Goal: Complete application form: Complete application form

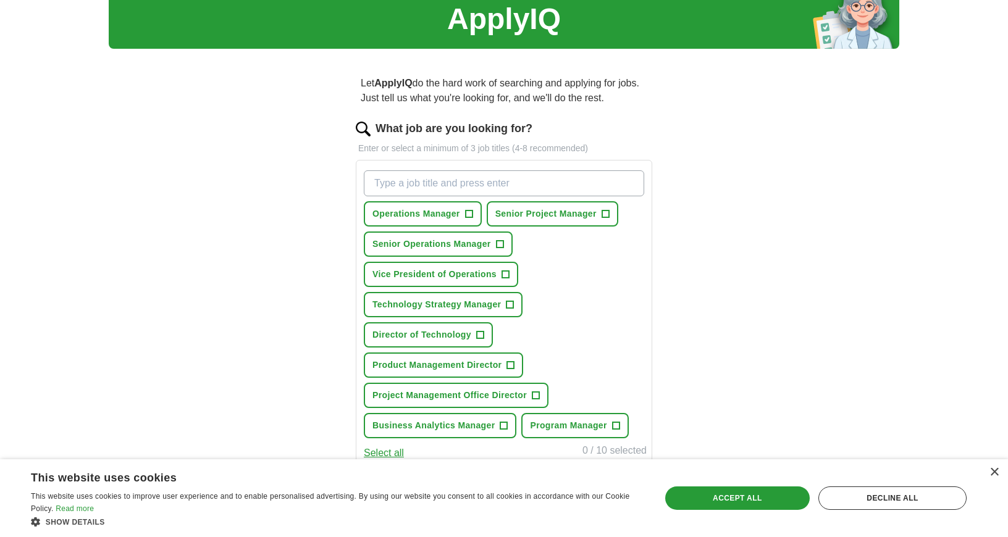
scroll to position [64, 0]
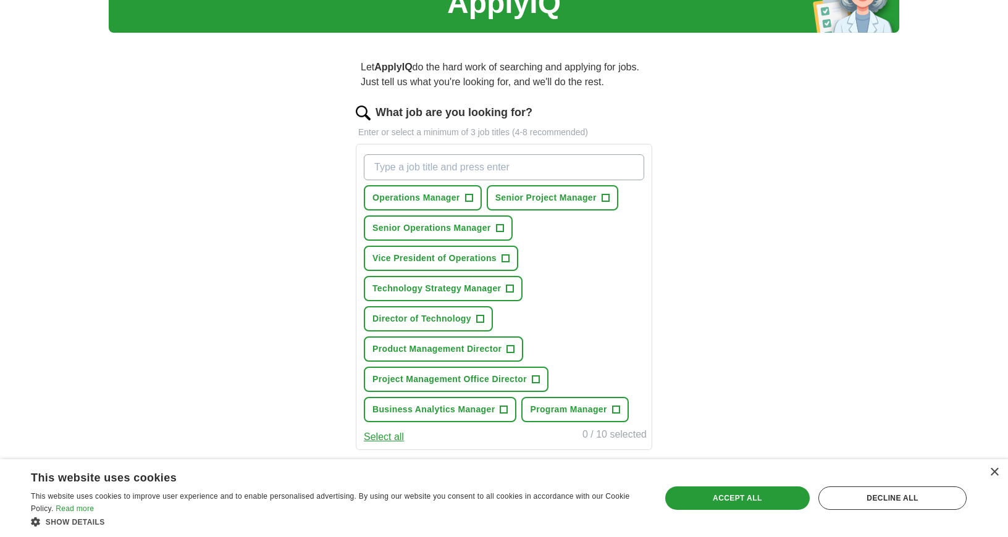
click at [506, 260] on span "+" at bounding box center [504, 259] width 7 height 10
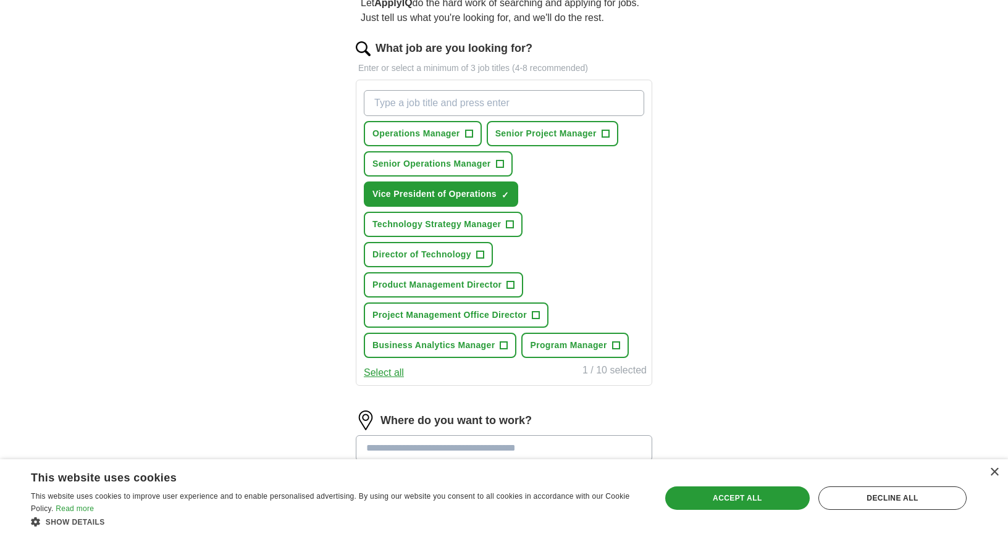
scroll to position [136, 0]
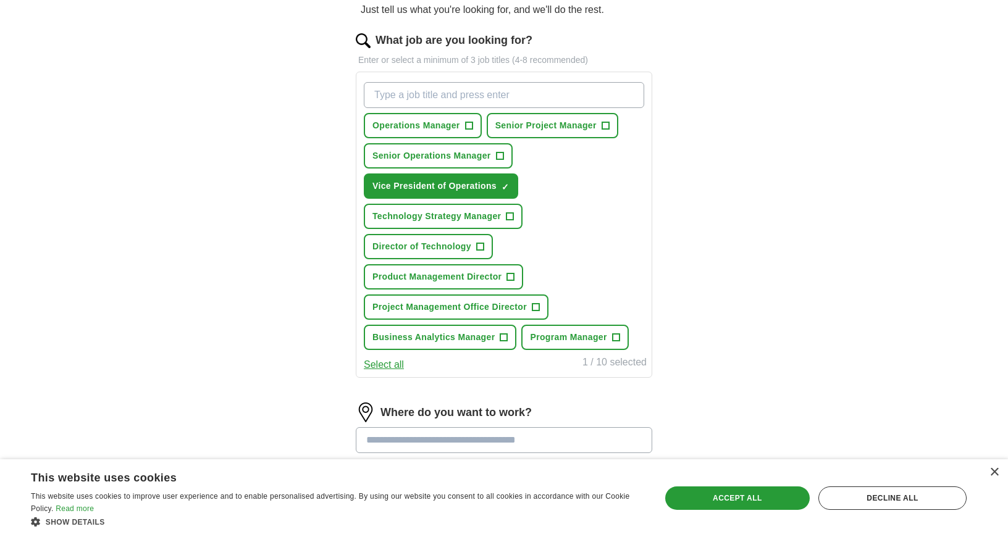
click at [536, 306] on span "+" at bounding box center [535, 308] width 7 height 10
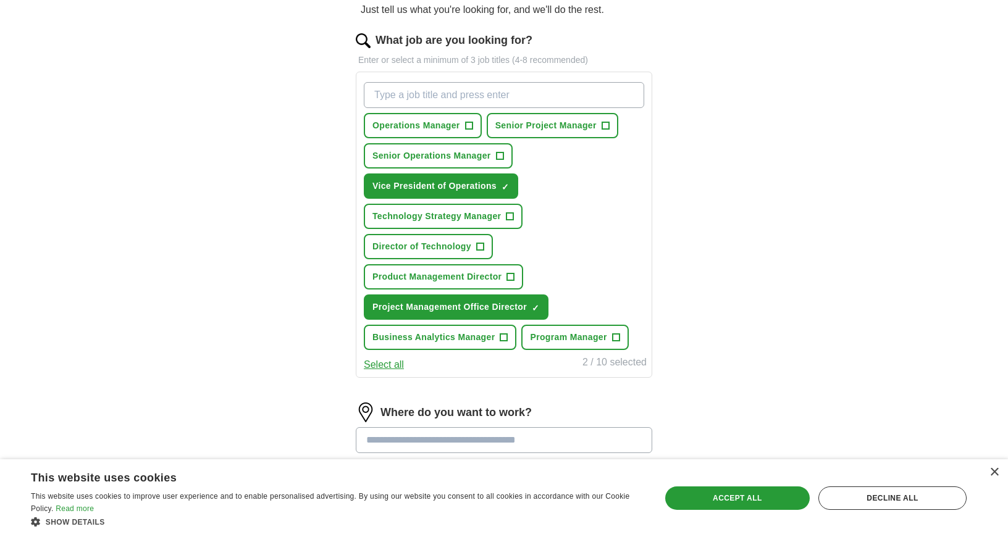
click at [504, 337] on span "+" at bounding box center [503, 338] width 7 height 10
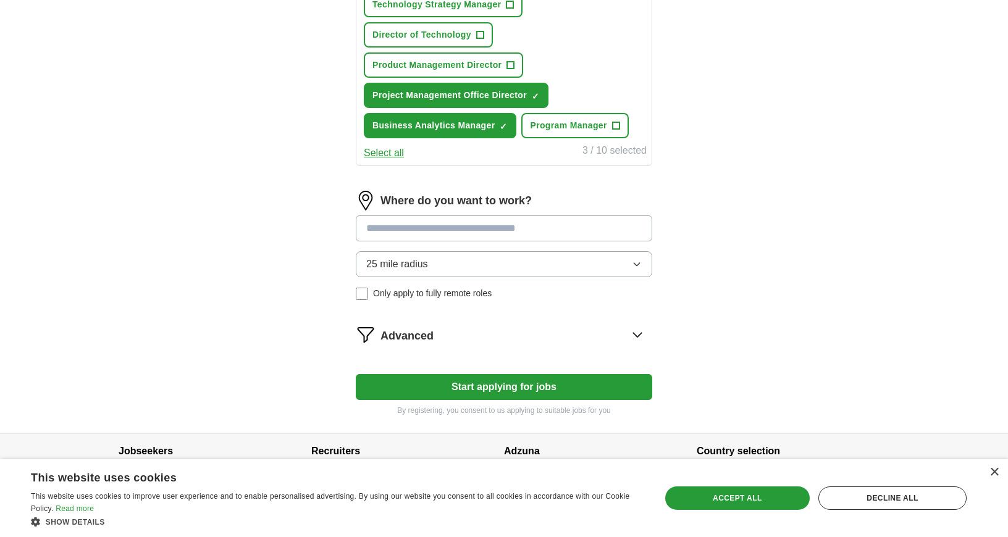
scroll to position [356, 0]
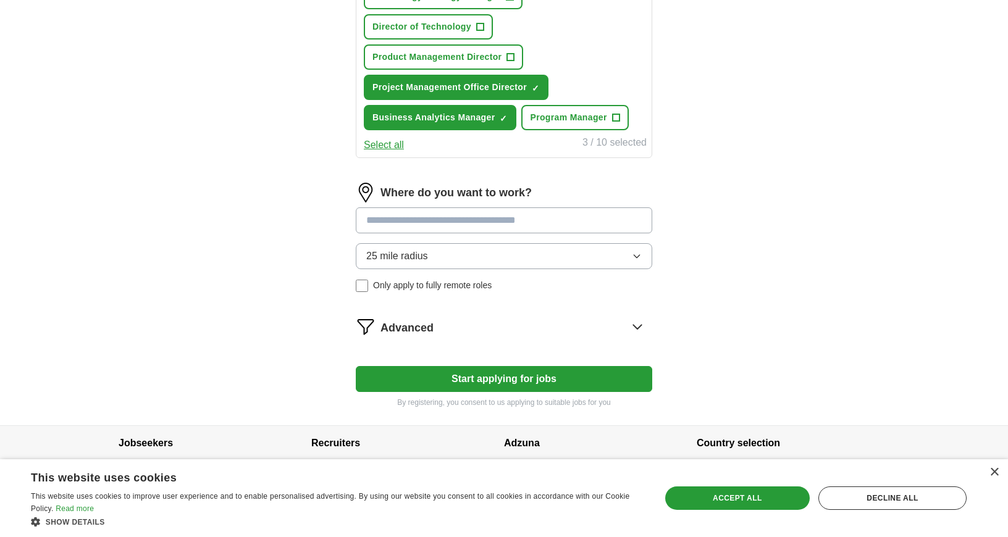
click at [461, 223] on input at bounding box center [504, 220] width 296 height 26
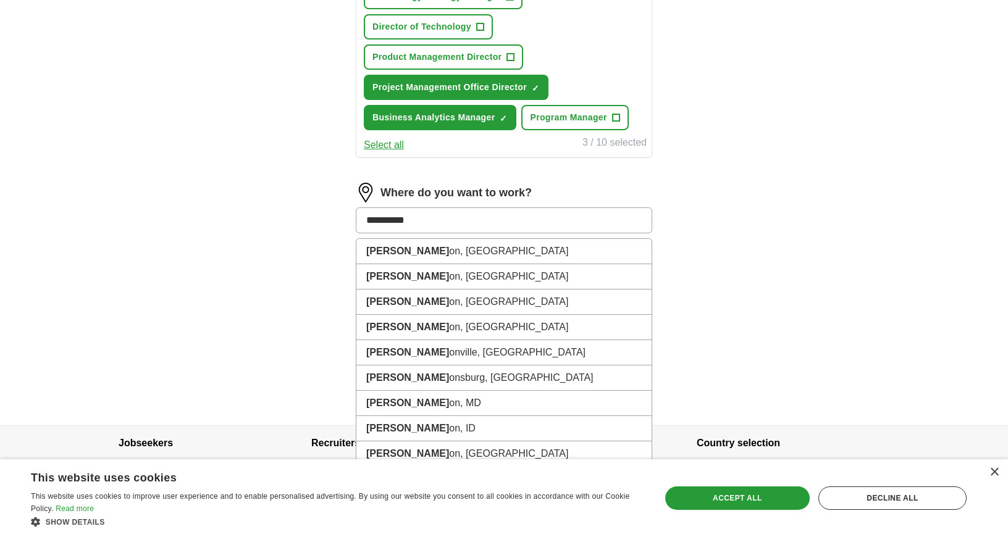
type input "**********"
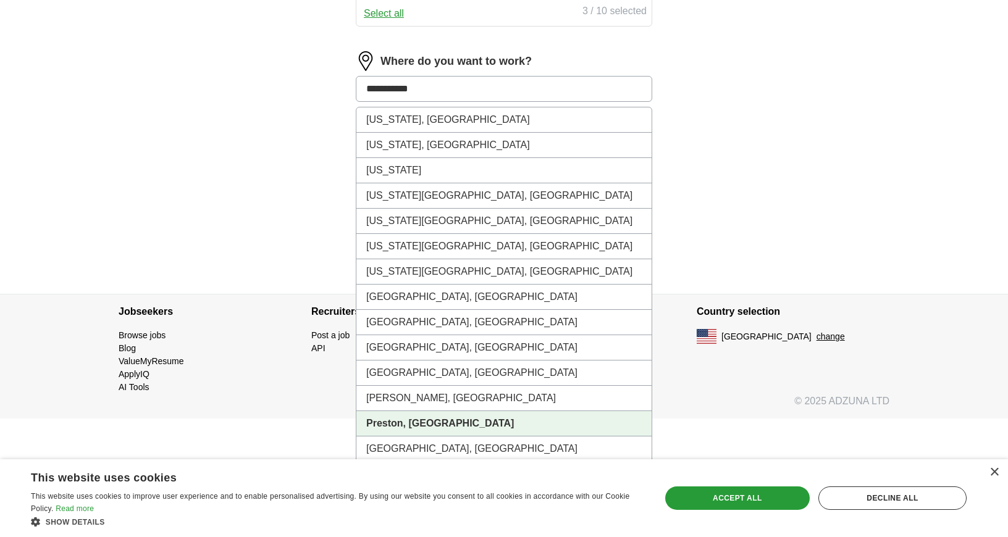
click at [396, 422] on strong "Preston, [GEOGRAPHIC_DATA]" at bounding box center [440, 423] width 148 height 10
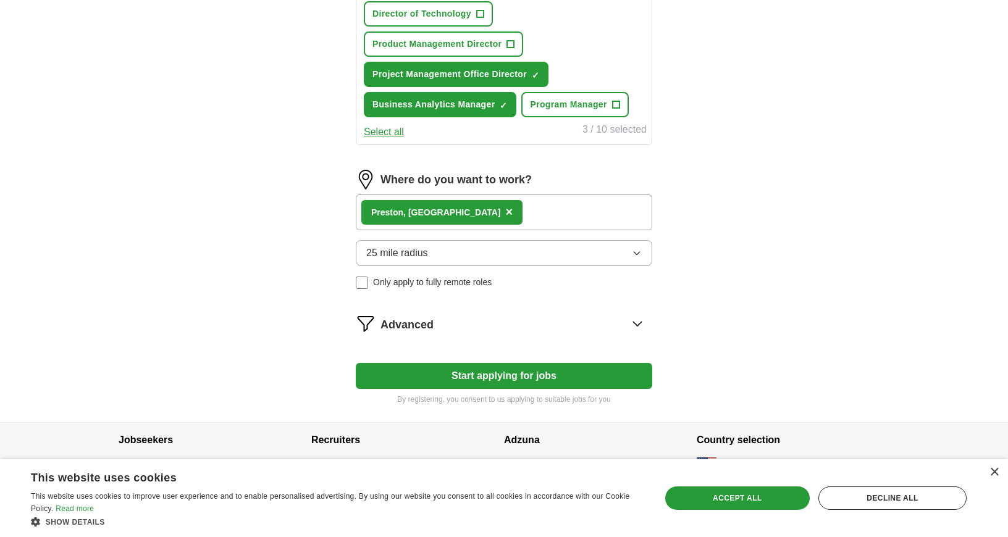
click at [465, 257] on button "25 mile radius" at bounding box center [504, 253] width 296 height 26
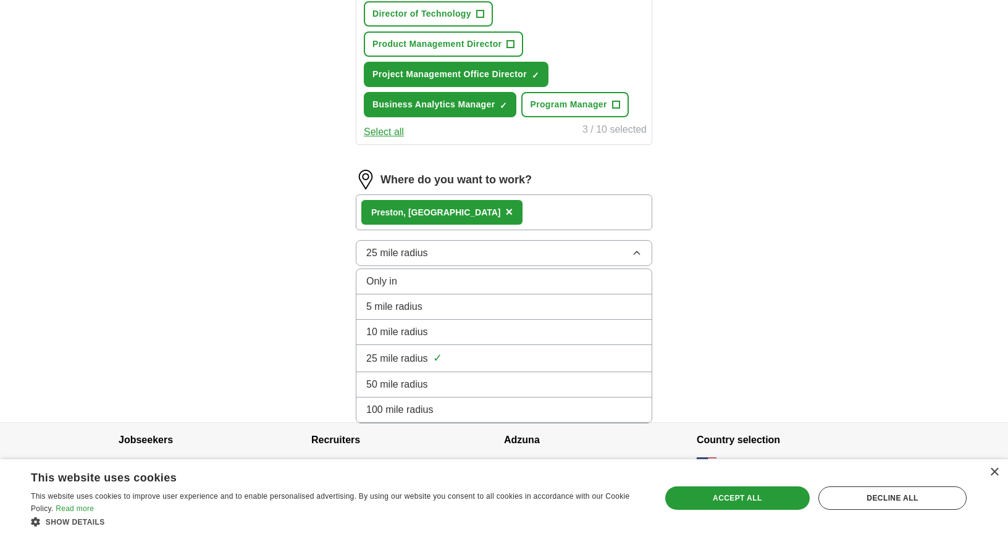
click at [448, 386] on div "50 mile radius" at bounding box center [503, 384] width 275 height 15
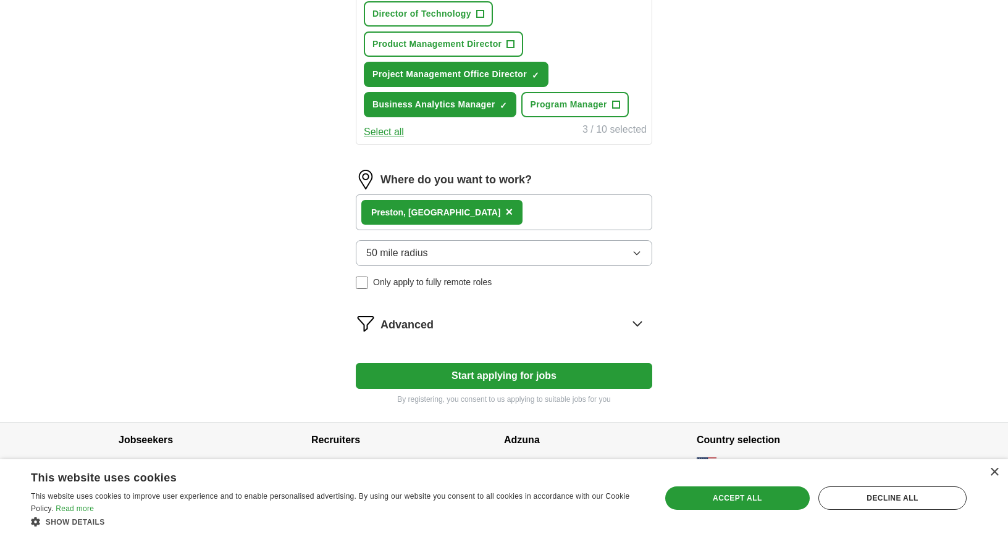
click at [474, 209] on div "Preston, ID ×" at bounding box center [504, 212] width 296 height 36
click at [474, 212] on div "Preston, ID ×" at bounding box center [504, 212] width 296 height 36
click at [474, 214] on div "Preston, ID ×" at bounding box center [504, 212] width 296 height 36
click at [470, 221] on div "Preston, ID ×" at bounding box center [504, 212] width 296 height 36
click at [462, 215] on div "Preston, ID ×" at bounding box center [504, 212] width 296 height 36
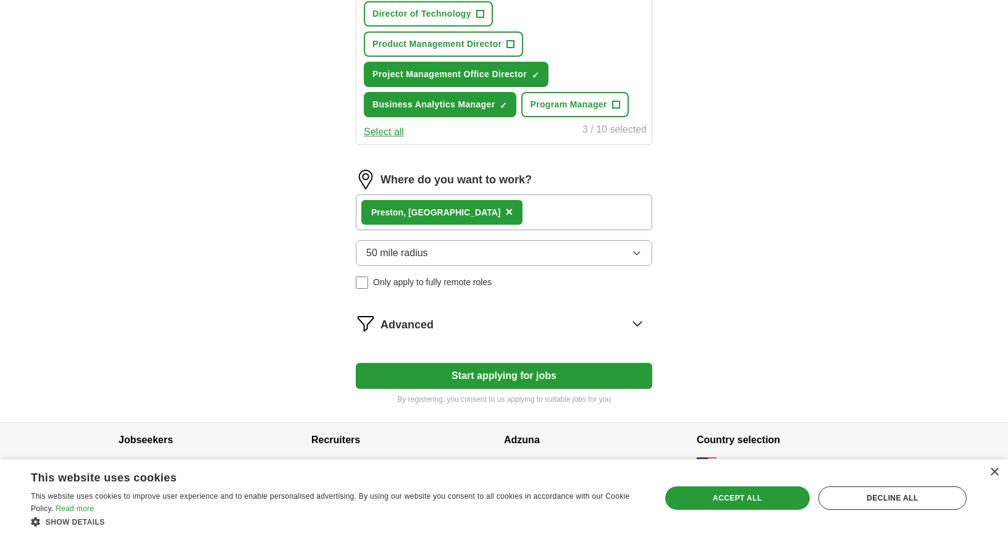
click at [457, 259] on button "50 mile radius" at bounding box center [504, 253] width 296 height 26
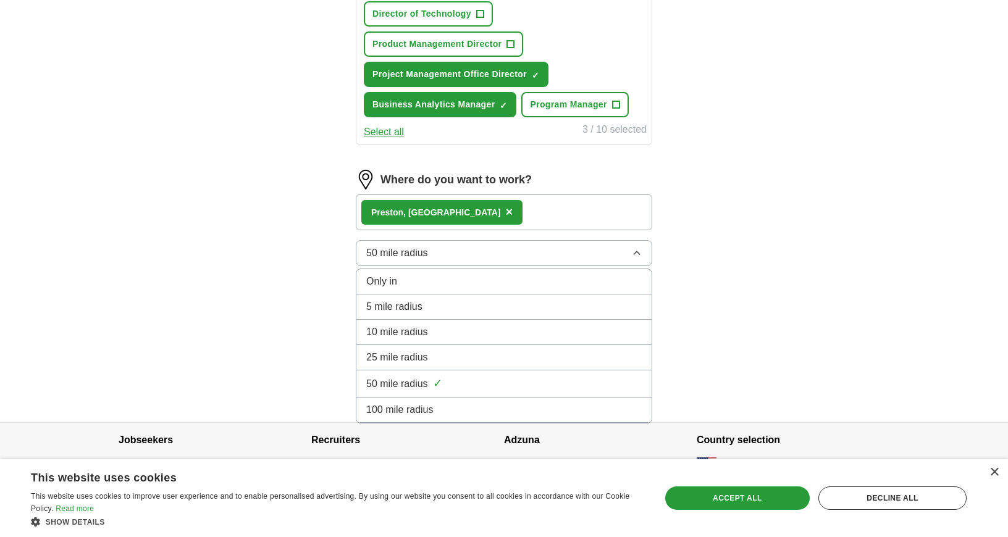
click at [457, 259] on button "50 mile radius" at bounding box center [504, 253] width 296 height 26
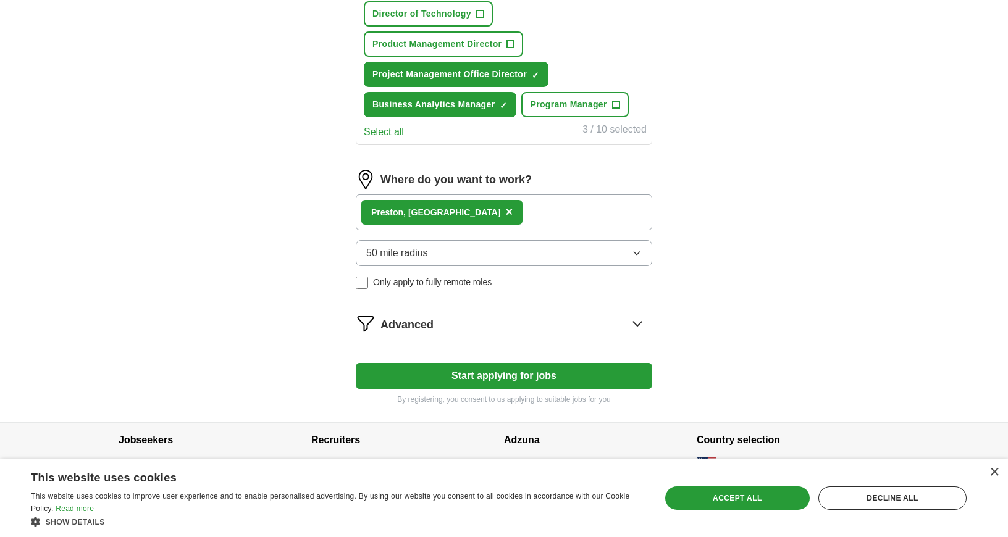
scroll to position [379, 0]
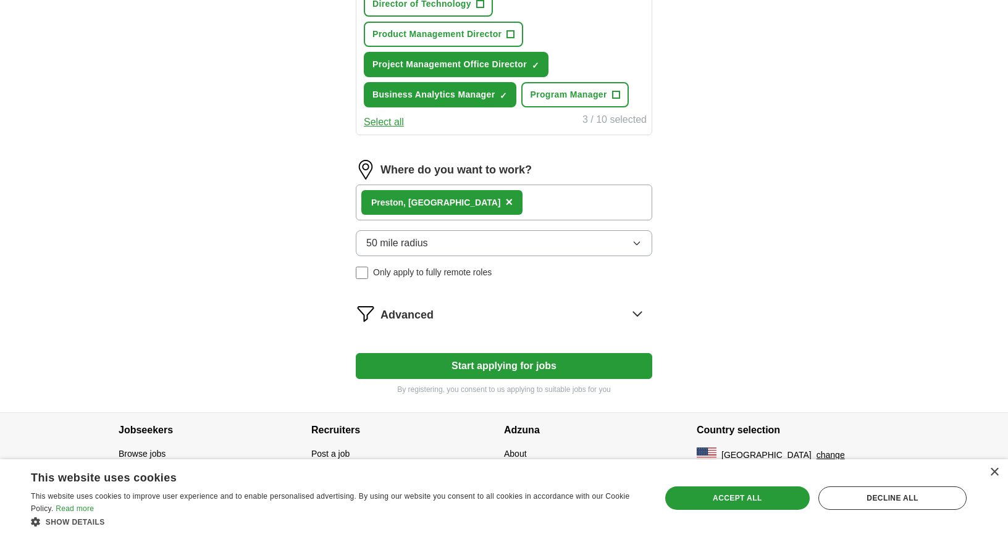
click at [448, 322] on div "Advanced" at bounding box center [516, 314] width 272 height 20
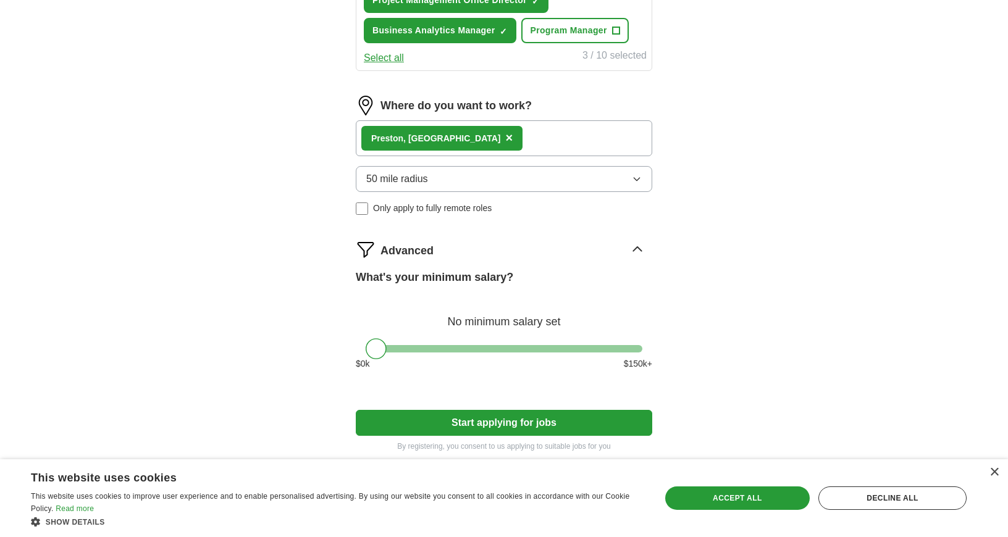
scroll to position [451, 0]
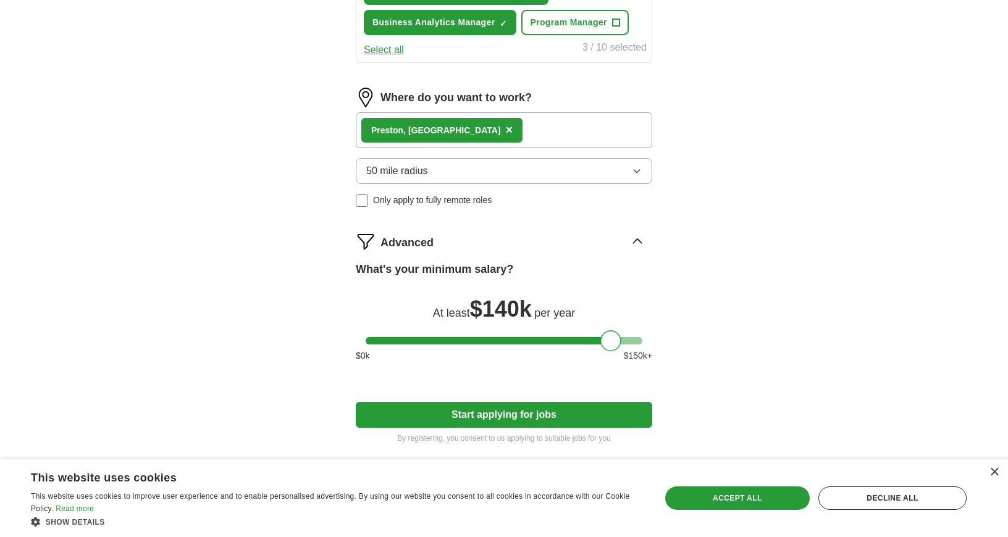
drag, startPoint x: 383, startPoint y: 340, endPoint x: 618, endPoint y: 347, distance: 234.7
click at [618, 347] on div at bounding box center [610, 340] width 21 height 21
drag, startPoint x: 618, startPoint y: 343, endPoint x: 654, endPoint y: 342, distance: 36.4
click at [654, 342] on div "Let ApplyIQ do the hard work of searching and applying for jobs. Just tell us w…" at bounding box center [503, 59] width 395 height 806
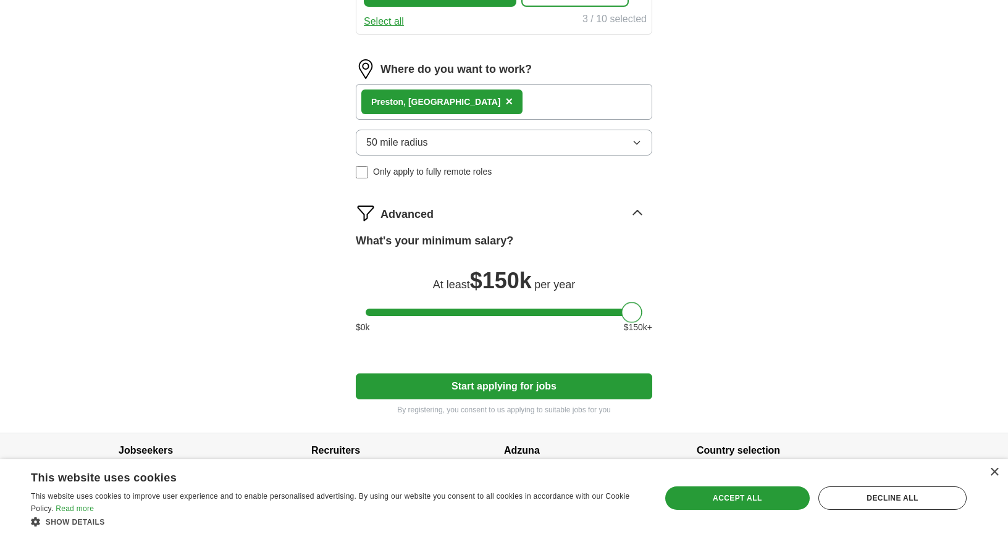
scroll to position [500, 0]
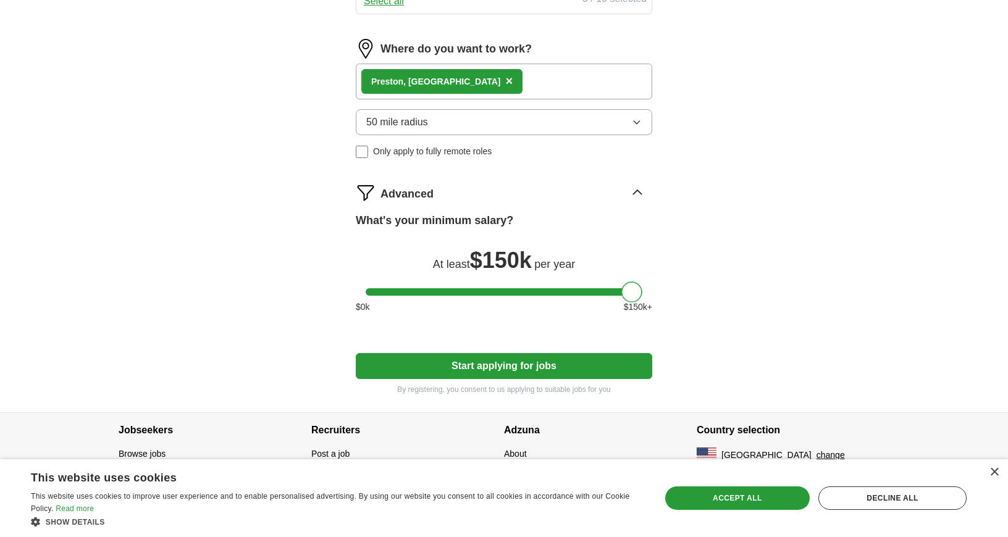
click at [525, 372] on button "Start applying for jobs" at bounding box center [504, 366] width 296 height 26
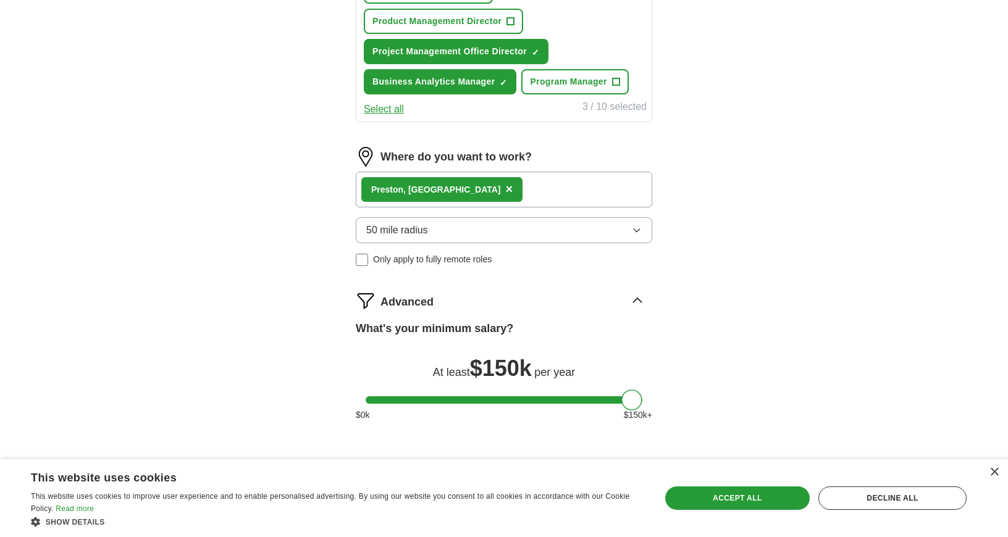
select select "**"
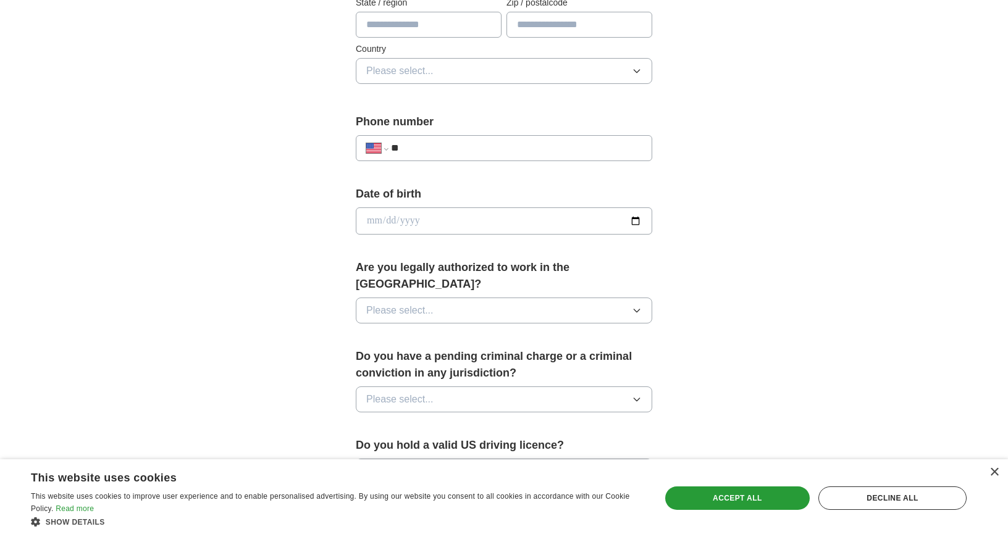
scroll to position [394, 0]
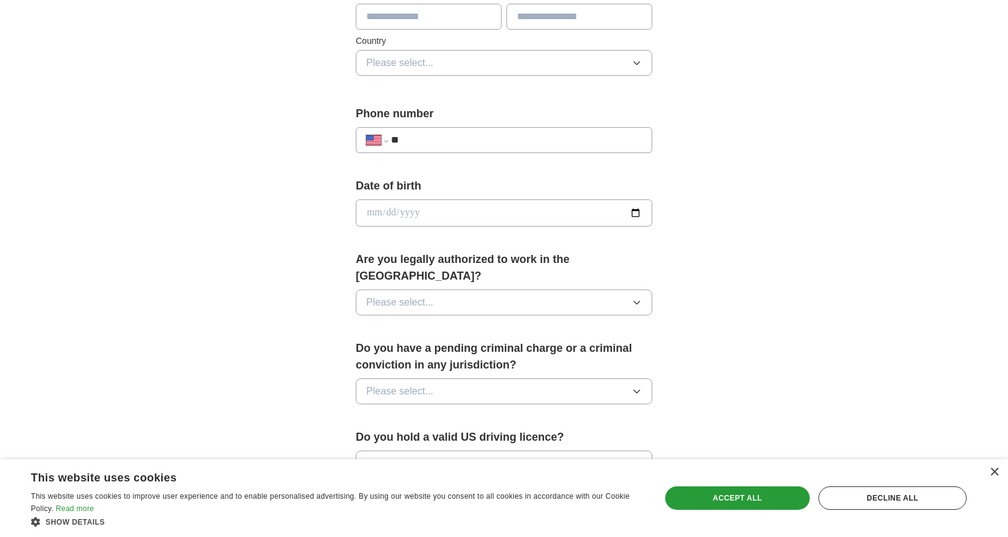
click at [485, 290] on button "Please select..." at bounding box center [504, 303] width 296 height 26
click at [452, 323] on div "Yes" at bounding box center [503, 330] width 275 height 15
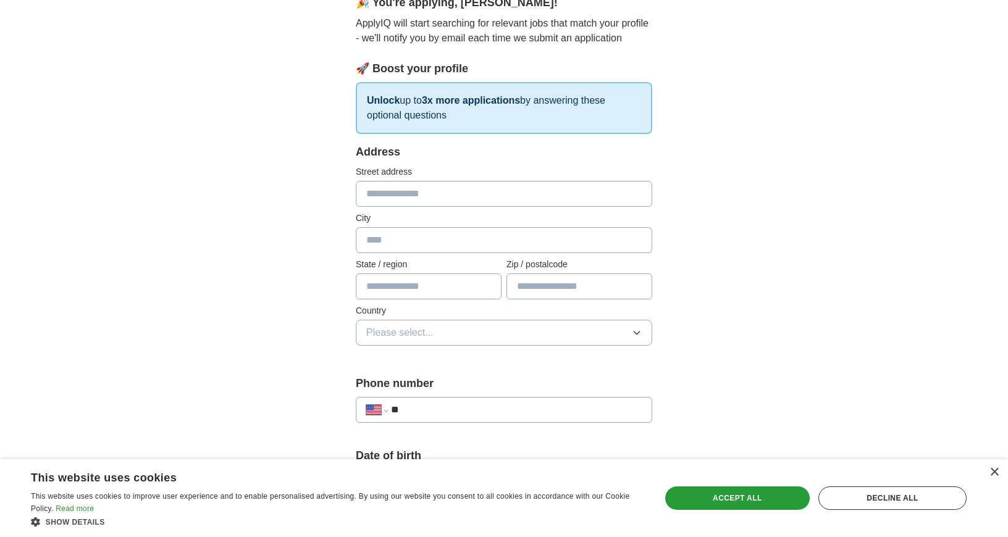
click at [438, 190] on input "text" at bounding box center [504, 194] width 296 height 26
type input "*"
type input "**********"
type input "*******"
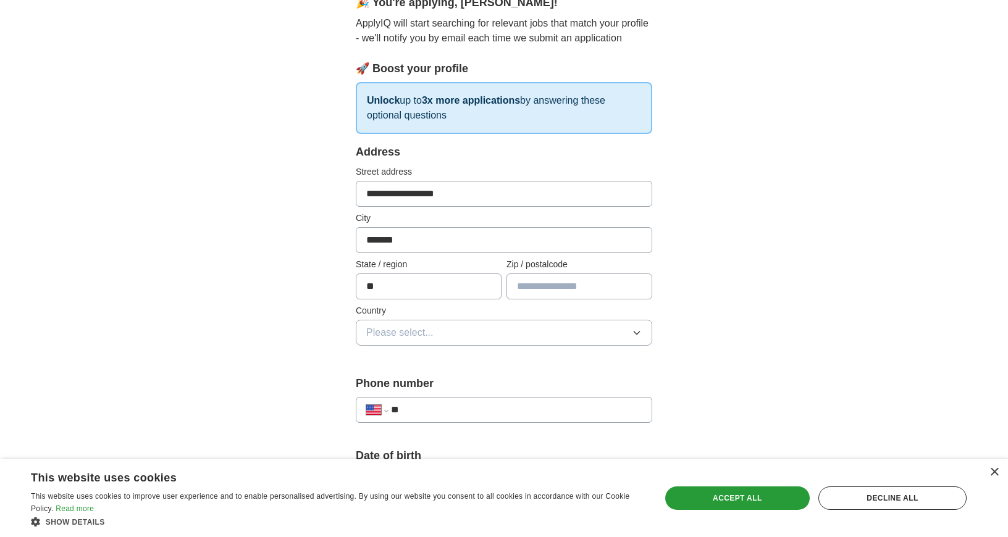
type input "*"
type input "**"
type input "*****"
click at [446, 332] on button "Please select..." at bounding box center [504, 333] width 296 height 26
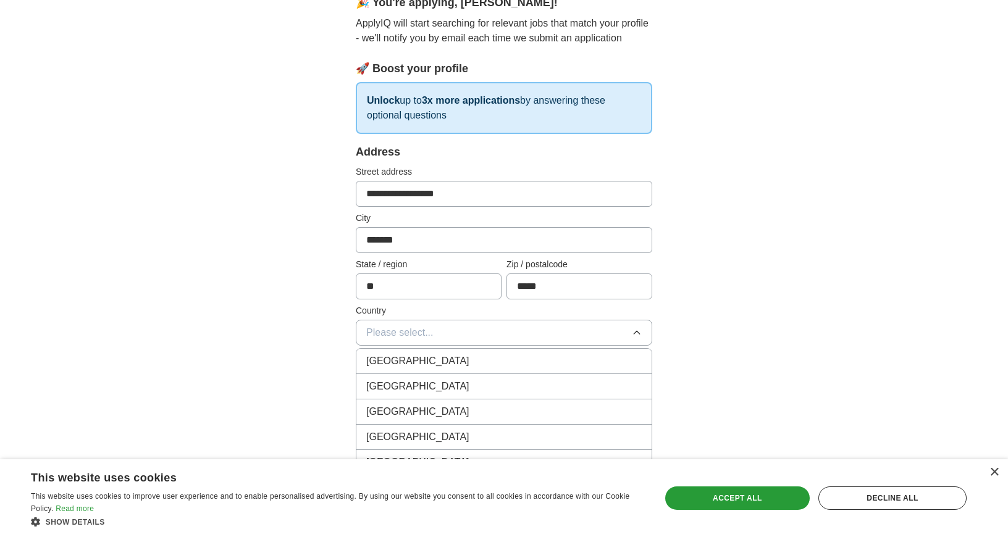
click at [427, 383] on div "[GEOGRAPHIC_DATA]" at bounding box center [503, 386] width 275 height 15
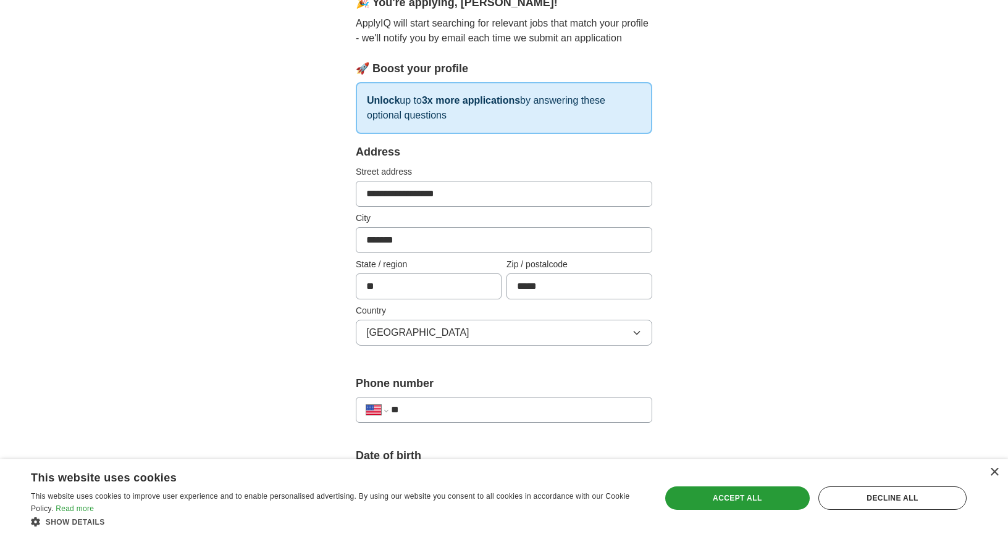
click at [348, 369] on div "**********" at bounding box center [503, 509] width 395 height 1055
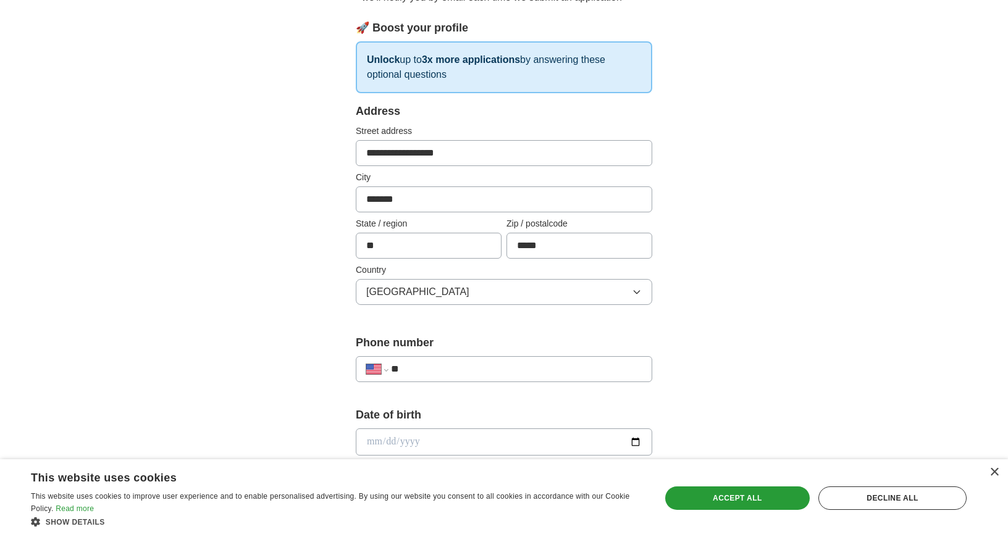
scroll to position [207, 0]
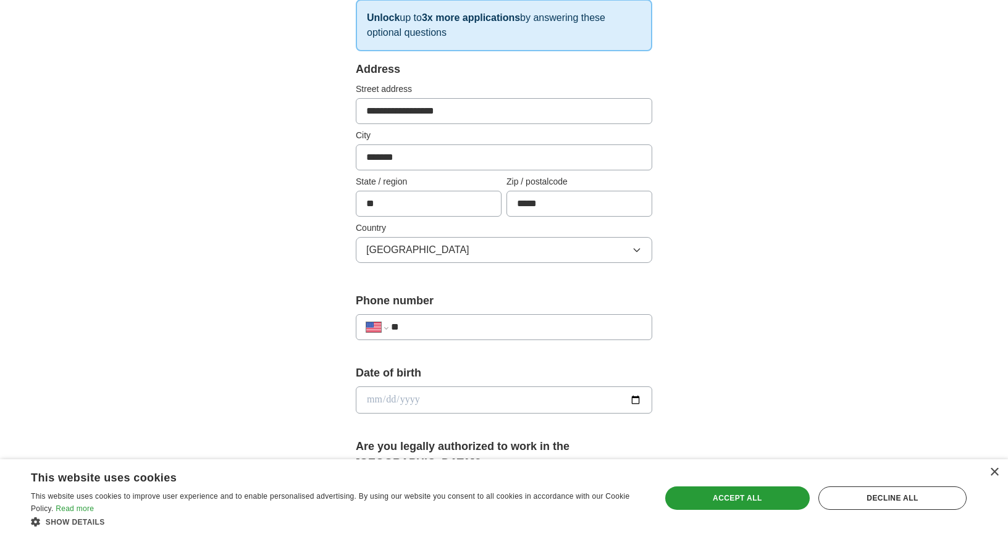
click at [439, 336] on div "**********" at bounding box center [504, 327] width 296 height 26
type input "**********"
click at [426, 394] on input "date" at bounding box center [504, 399] width 296 height 27
type input "**********"
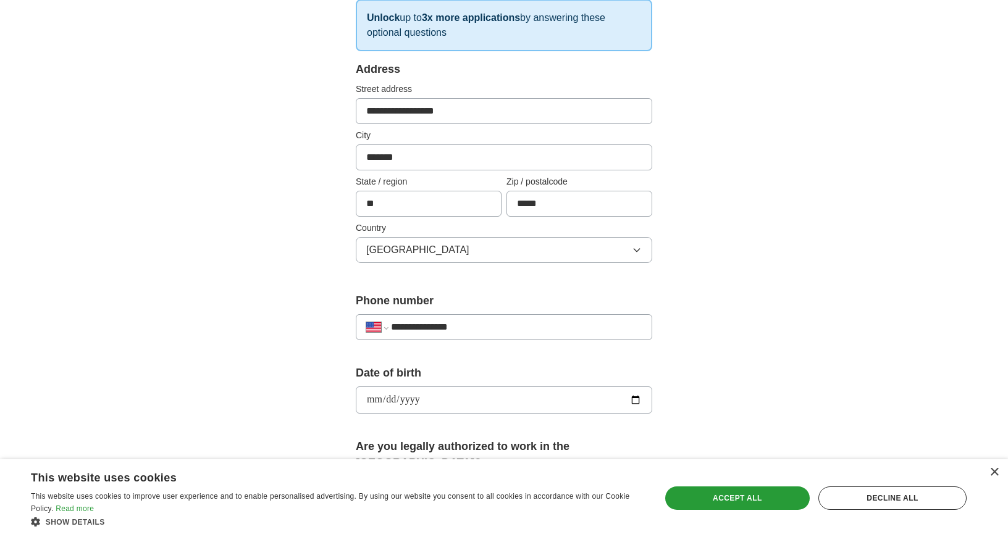
scroll to position [719, 0]
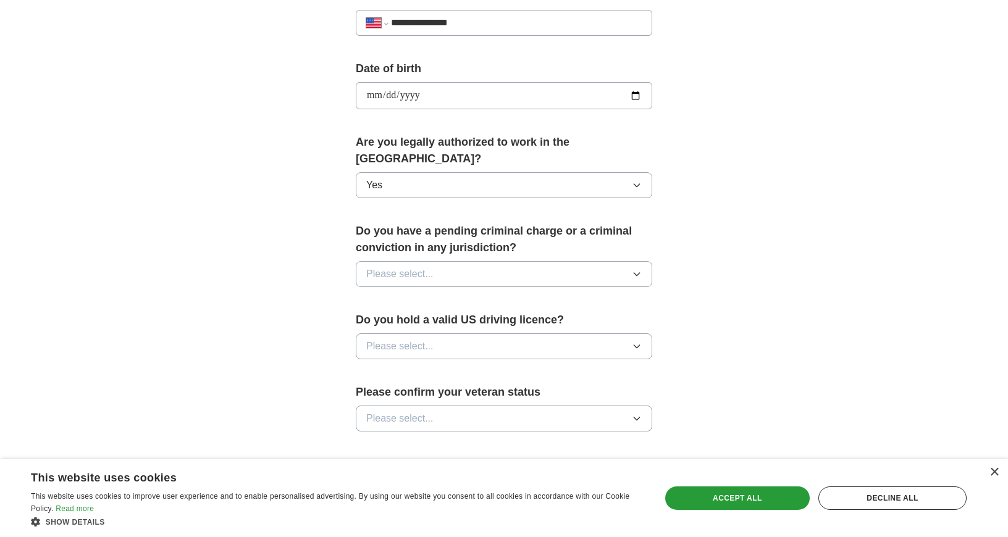
scroll to position [520, 0]
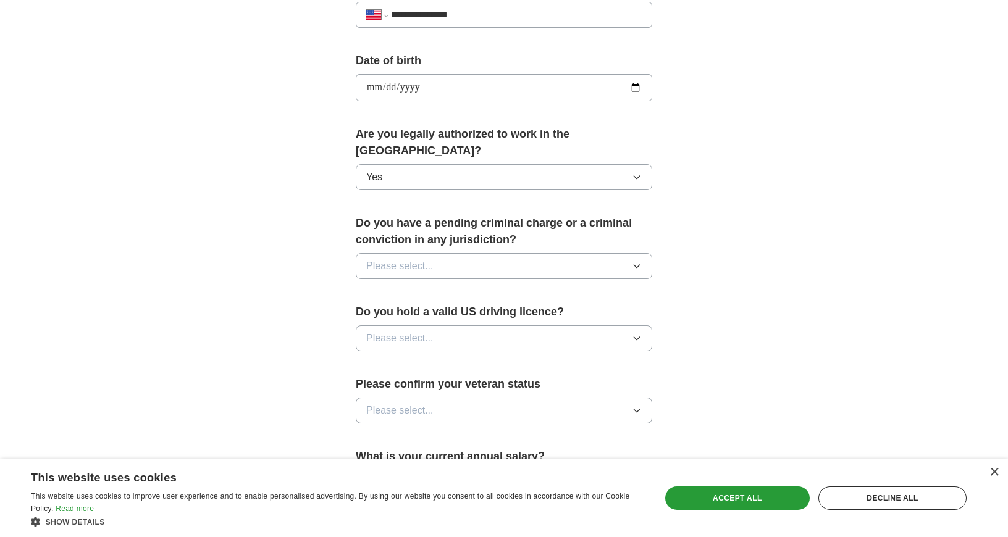
click at [439, 253] on button "Please select..." at bounding box center [504, 266] width 296 height 26
click at [424, 312] on div "No" at bounding box center [503, 319] width 275 height 15
click at [435, 330] on button "Please select..." at bounding box center [504, 338] width 296 height 26
click at [428, 359] on div "Yes" at bounding box center [503, 366] width 275 height 15
click at [438, 398] on button "Please select..." at bounding box center [504, 411] width 296 height 26
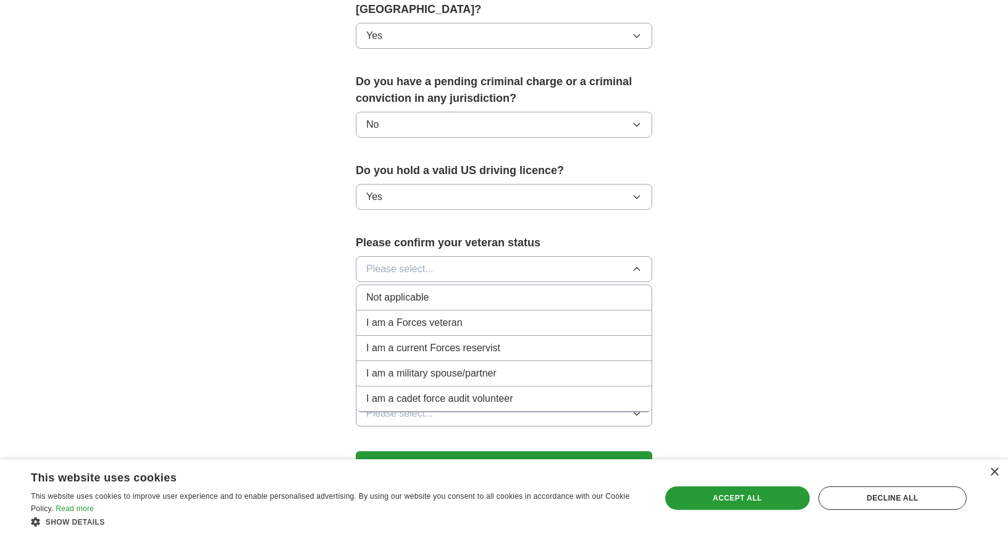
scroll to position [669, 0]
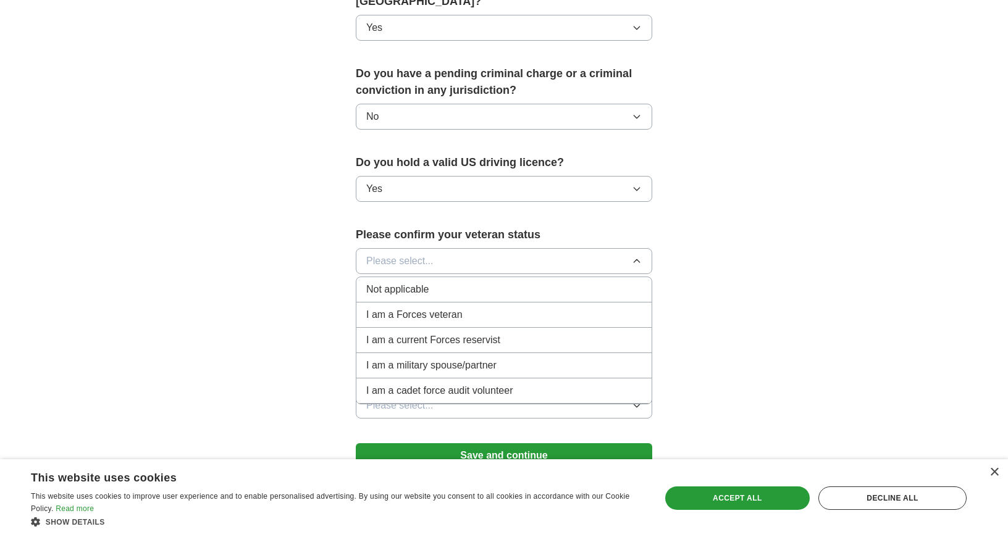
click at [412, 282] on span "Not applicable" at bounding box center [397, 289] width 62 height 15
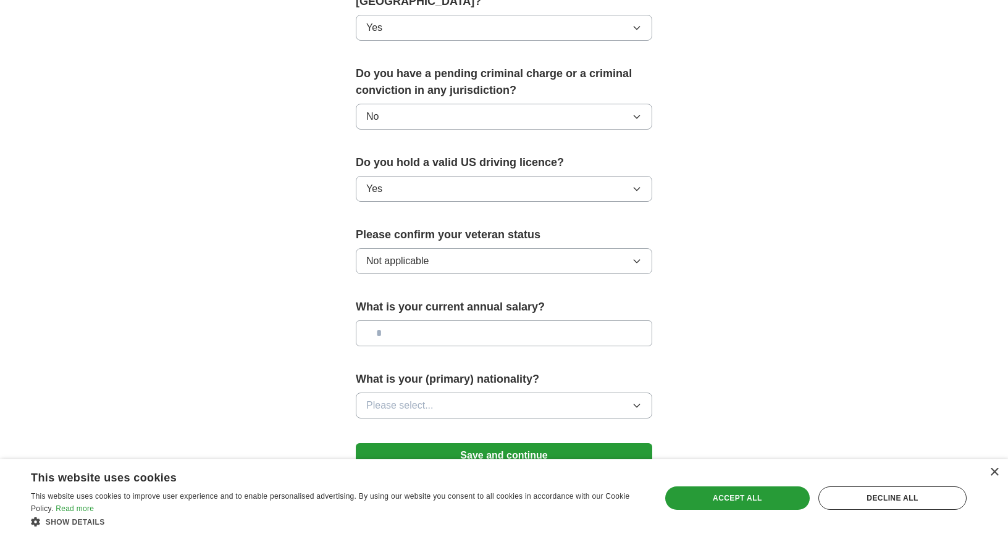
click at [428, 320] on input "text" at bounding box center [504, 333] width 296 height 26
click at [409, 398] on span "Please select..." at bounding box center [399, 405] width 67 height 15
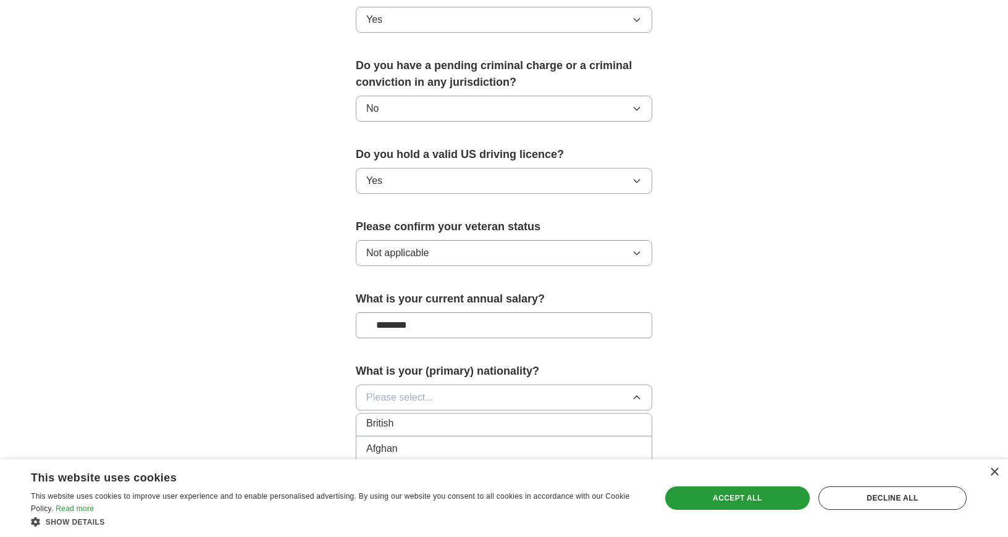
scroll to position [550, 0]
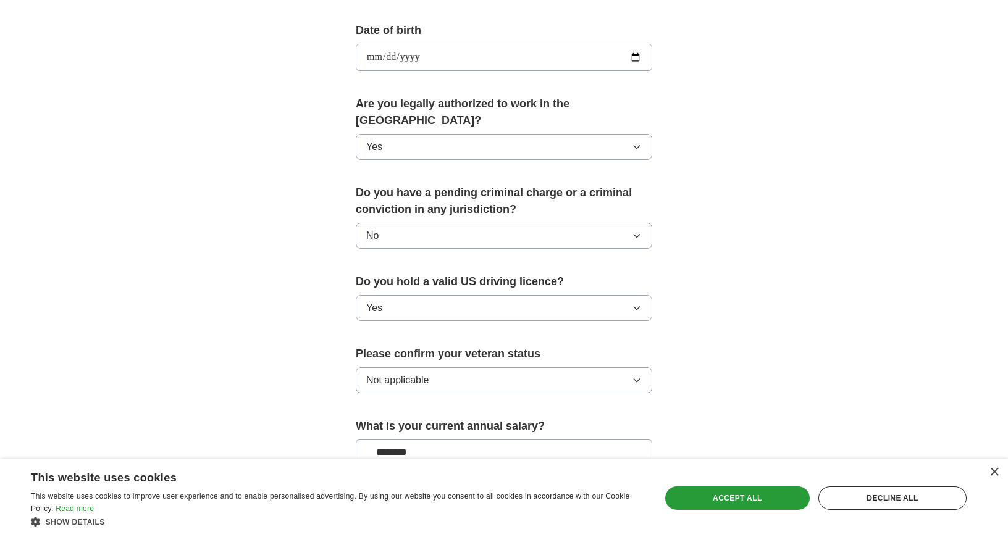
click at [341, 390] on div "**********" at bounding box center [503, 84] width 395 height 1055
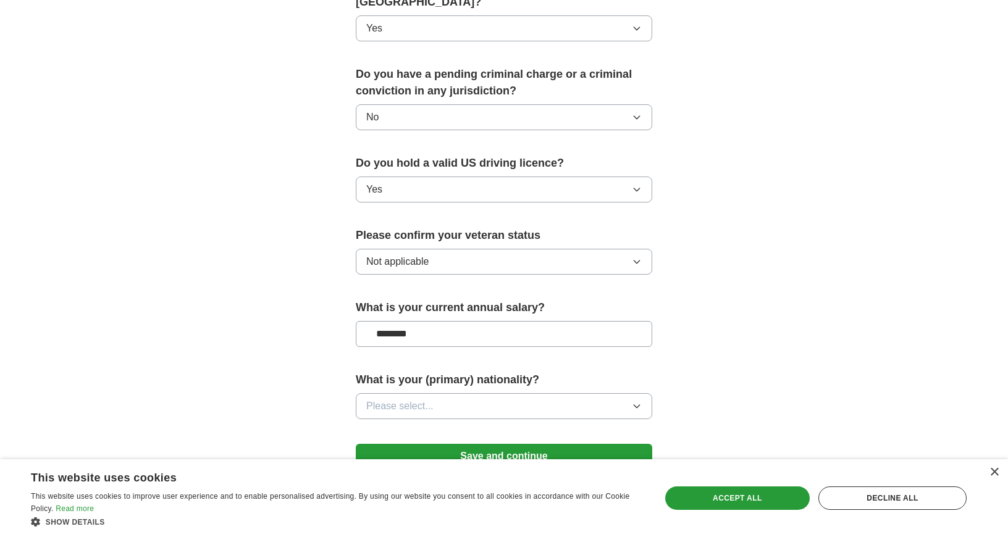
scroll to position [734, 0]
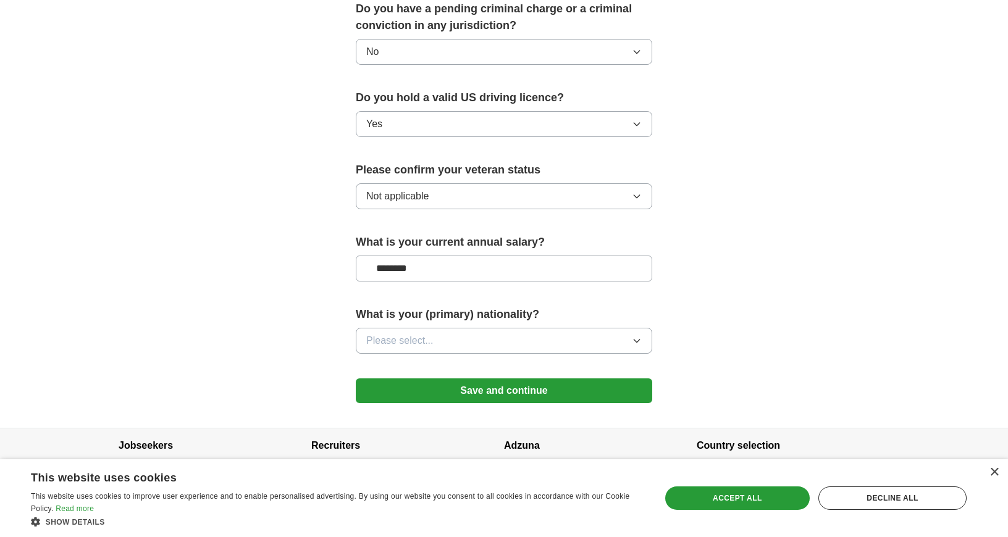
drag, startPoint x: 421, startPoint y: 250, endPoint x: 359, endPoint y: 254, distance: 62.5
click at [359, 256] on input "********" at bounding box center [504, 269] width 296 height 26
type input "********"
click at [388, 335] on button "Please select..." at bounding box center [504, 341] width 296 height 26
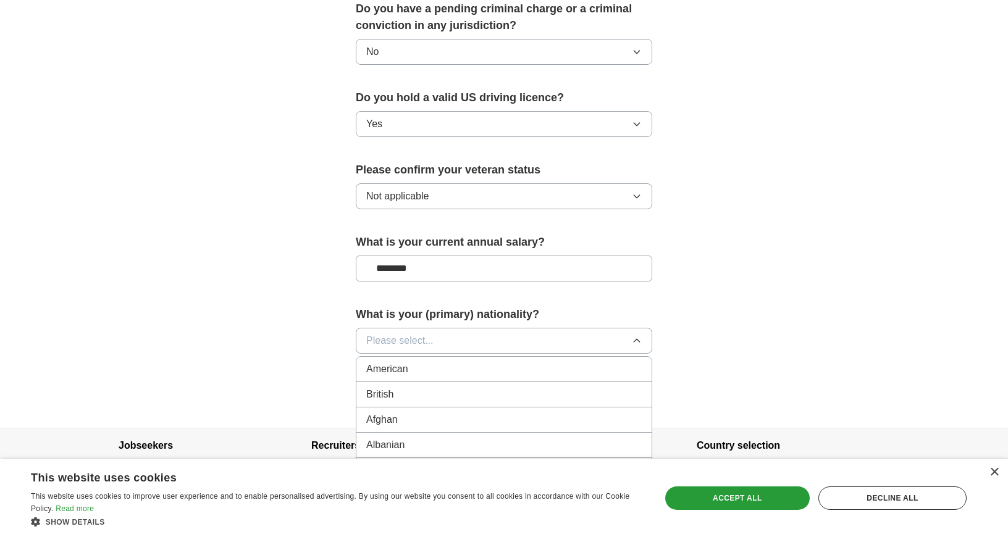
click at [396, 362] on span "American" at bounding box center [387, 369] width 42 height 15
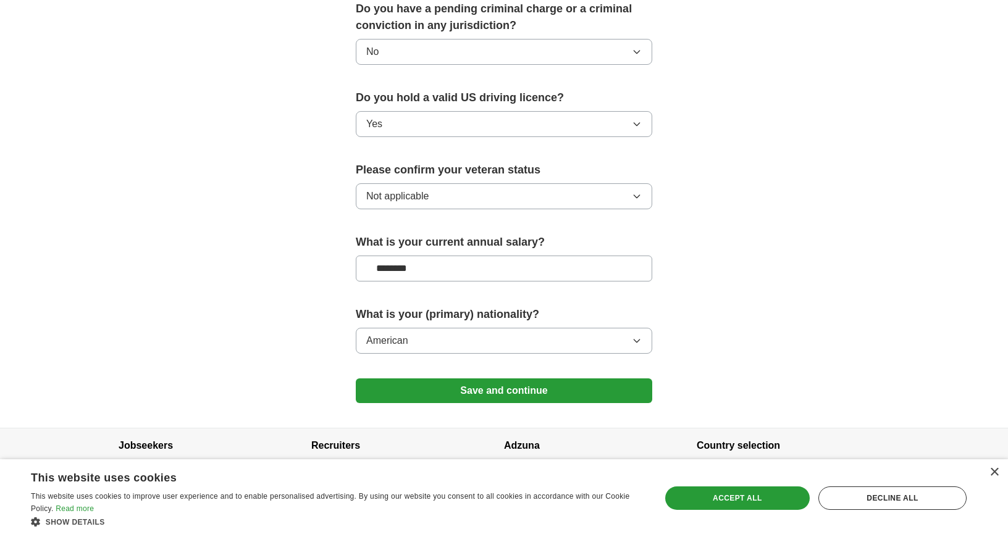
click at [506, 381] on button "Save and continue" at bounding box center [504, 390] width 296 height 25
